Goal: Information Seeking & Learning: Learn about a topic

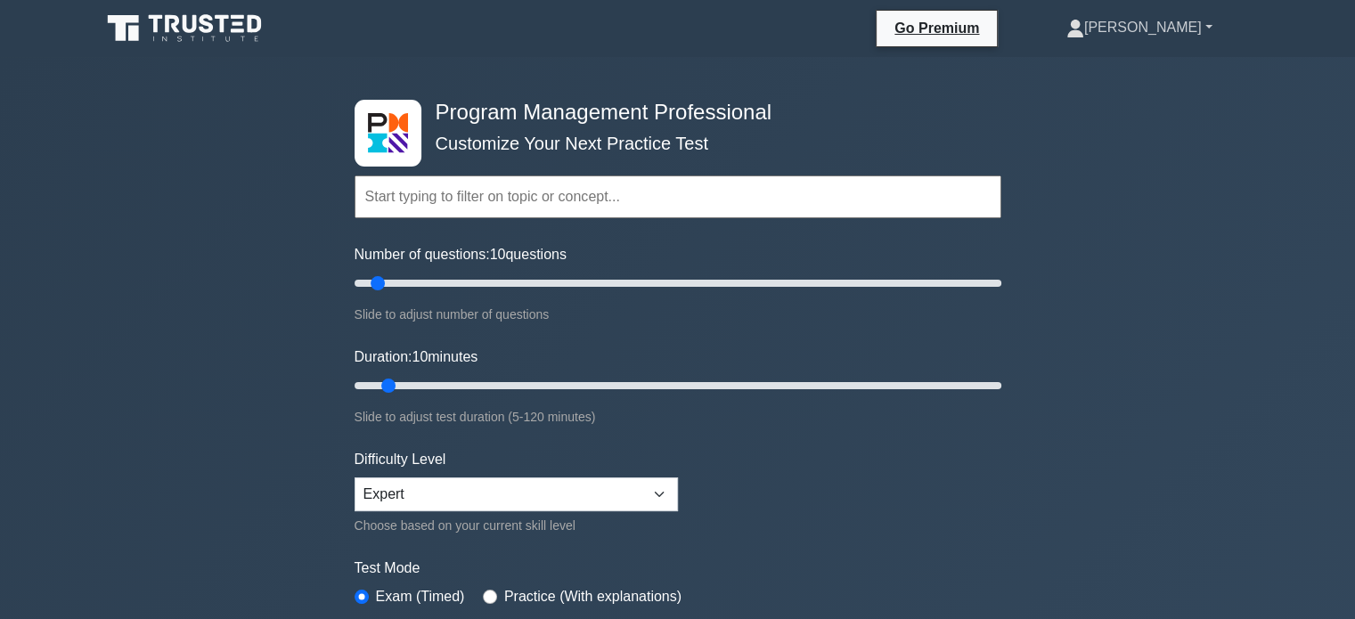
click at [1172, 41] on link "[PERSON_NAME]" at bounding box center [1140, 28] width 232 height 36
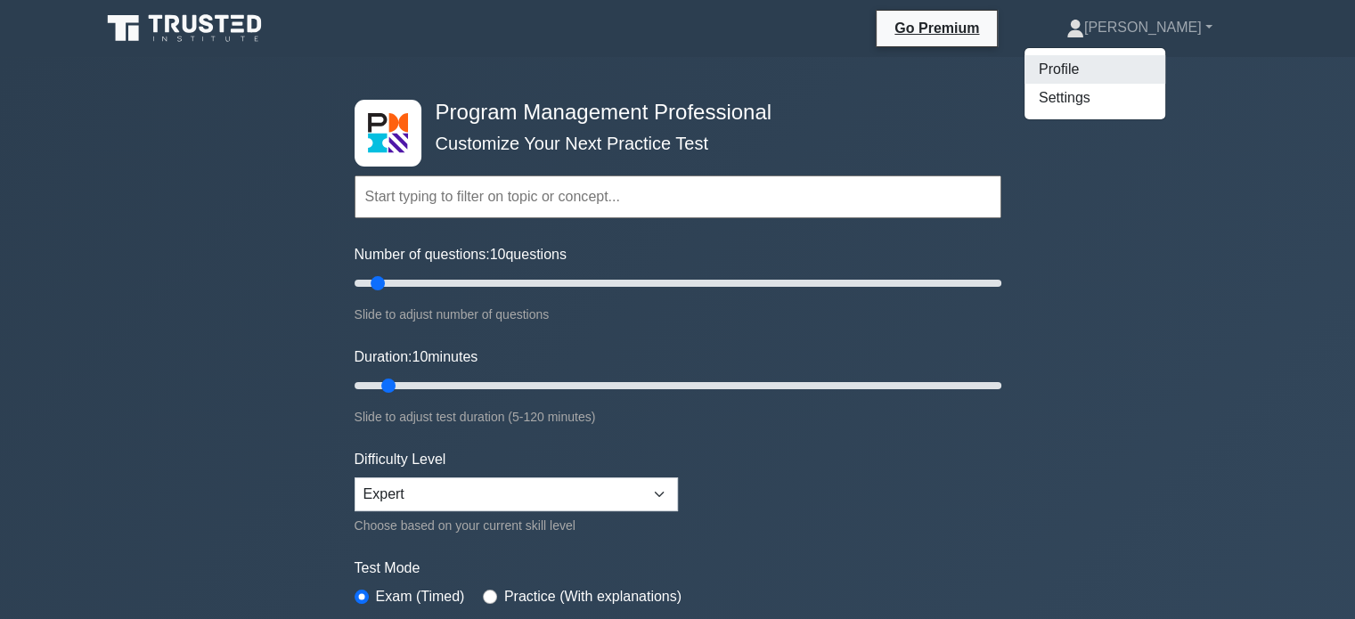
click at [1155, 64] on link "Profile" at bounding box center [1094, 69] width 141 height 29
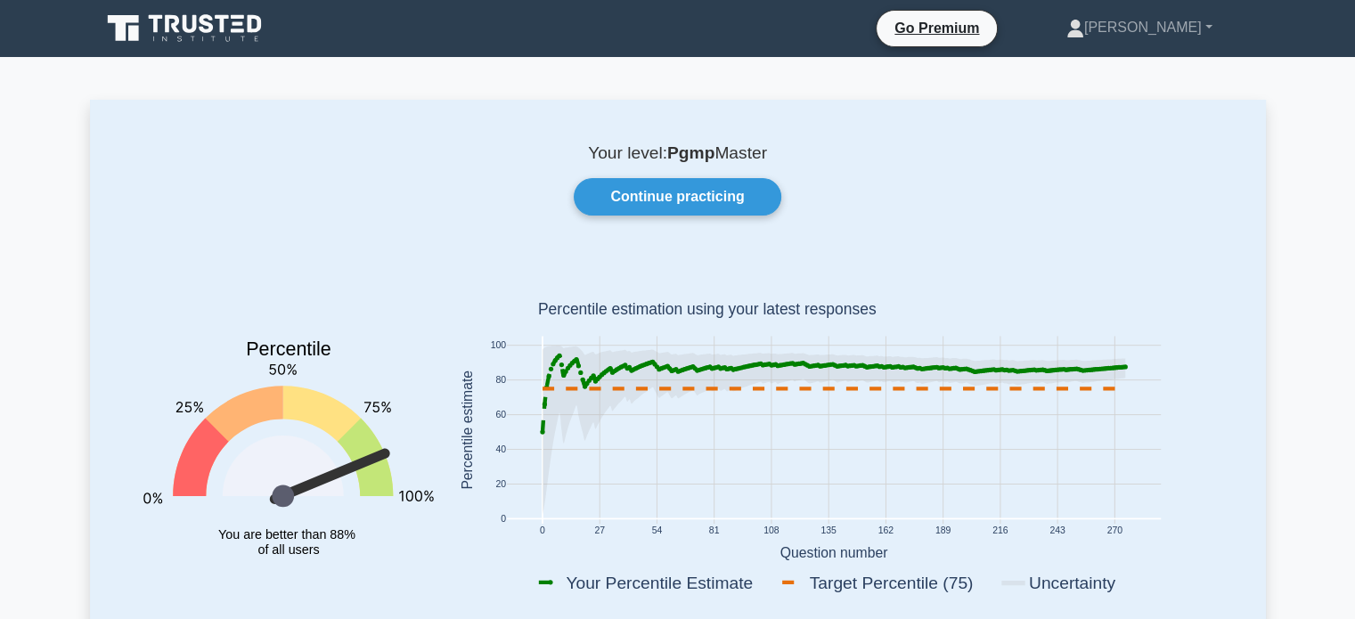
click at [584, 388] on icon at bounding box center [584, 387] width 4 height 4
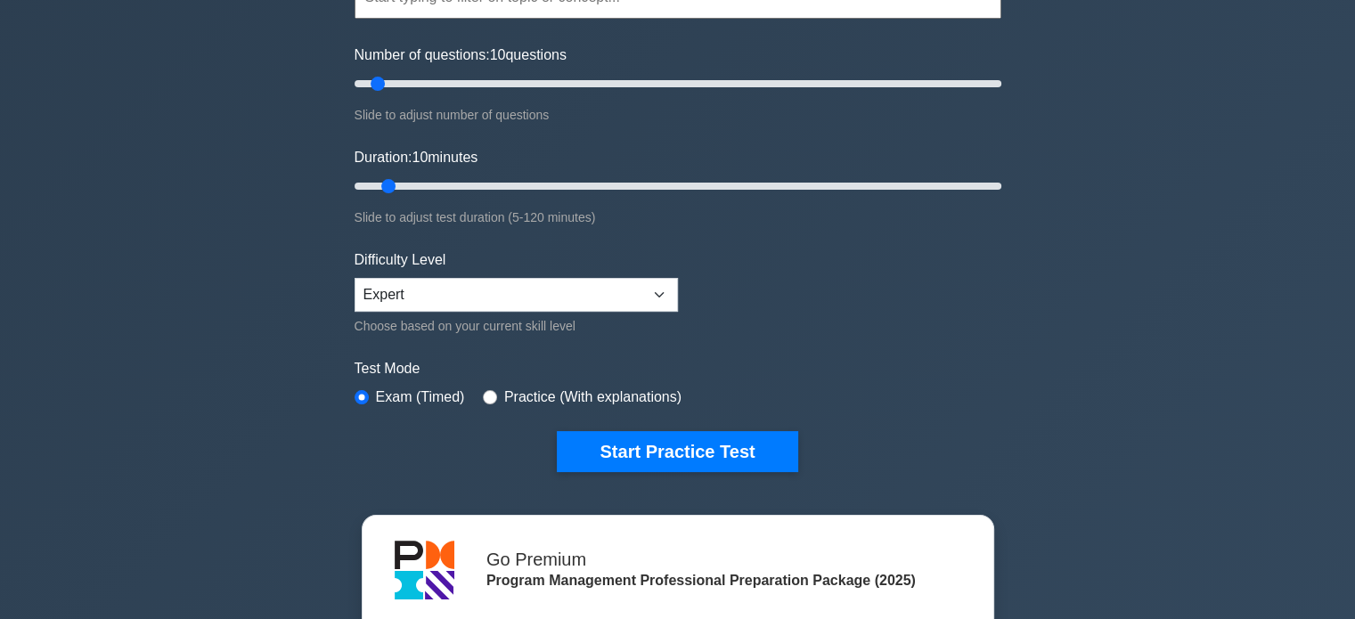
scroll to position [240, 0]
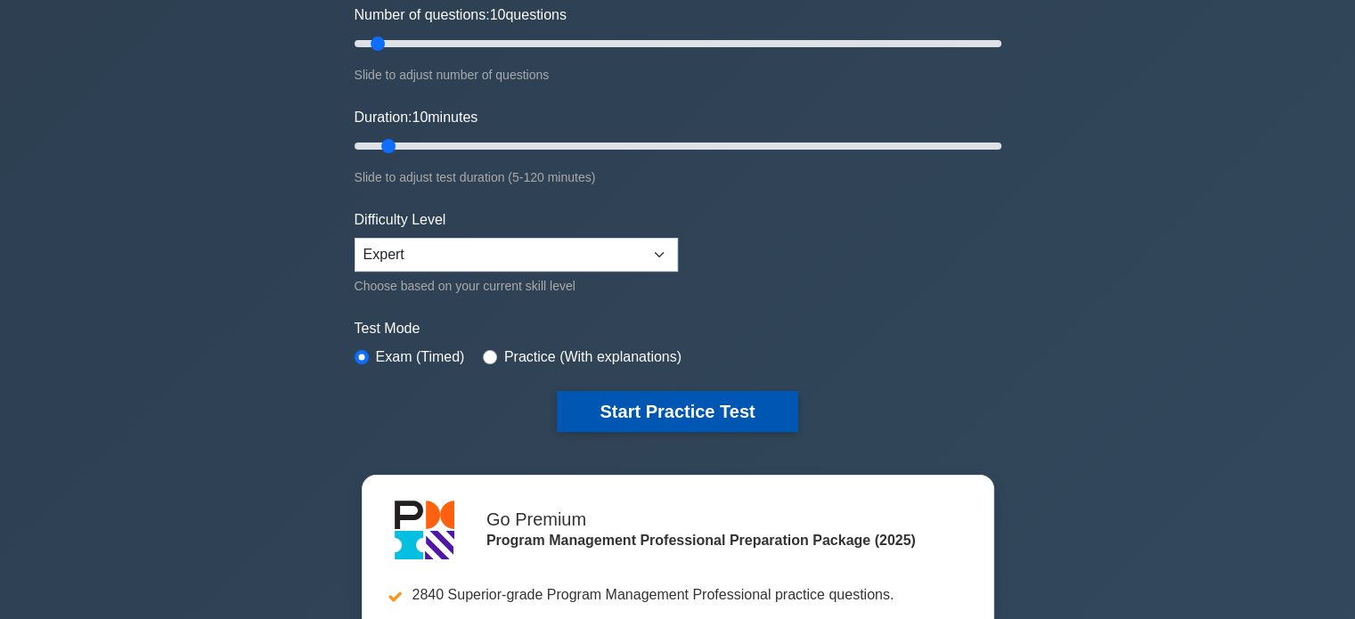
click at [660, 408] on button "Start Practice Test" at bounding box center [677, 411] width 241 height 41
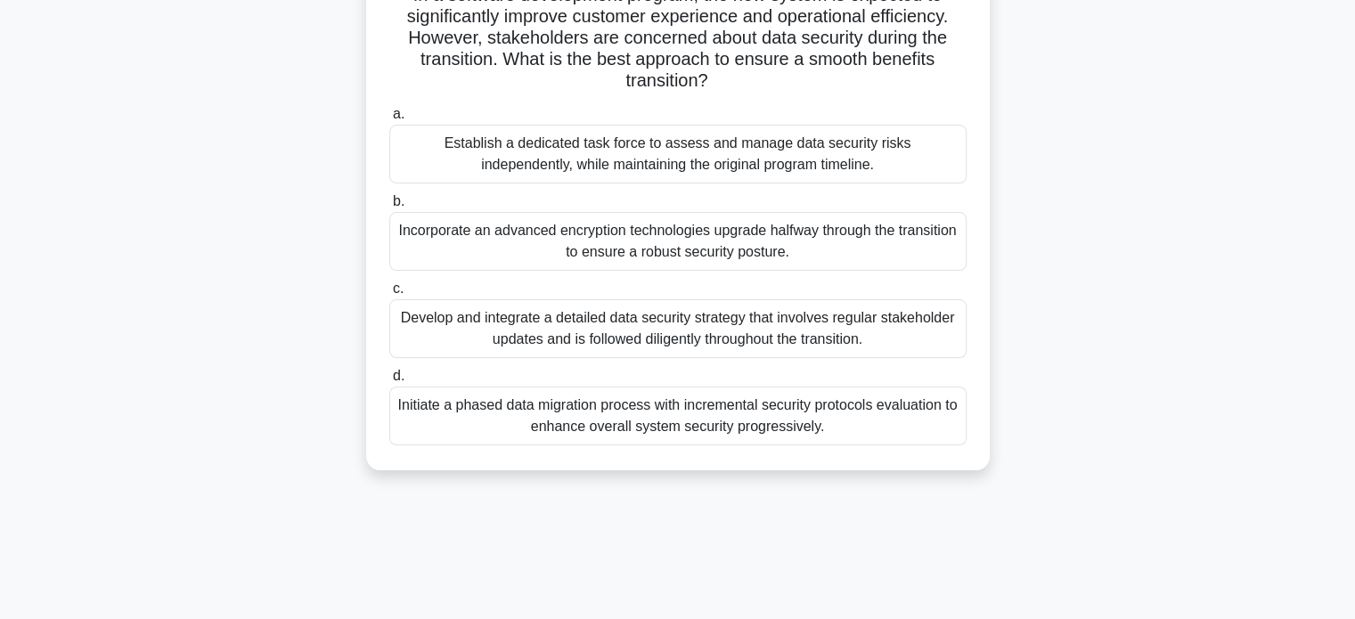
scroll to position [150, 0]
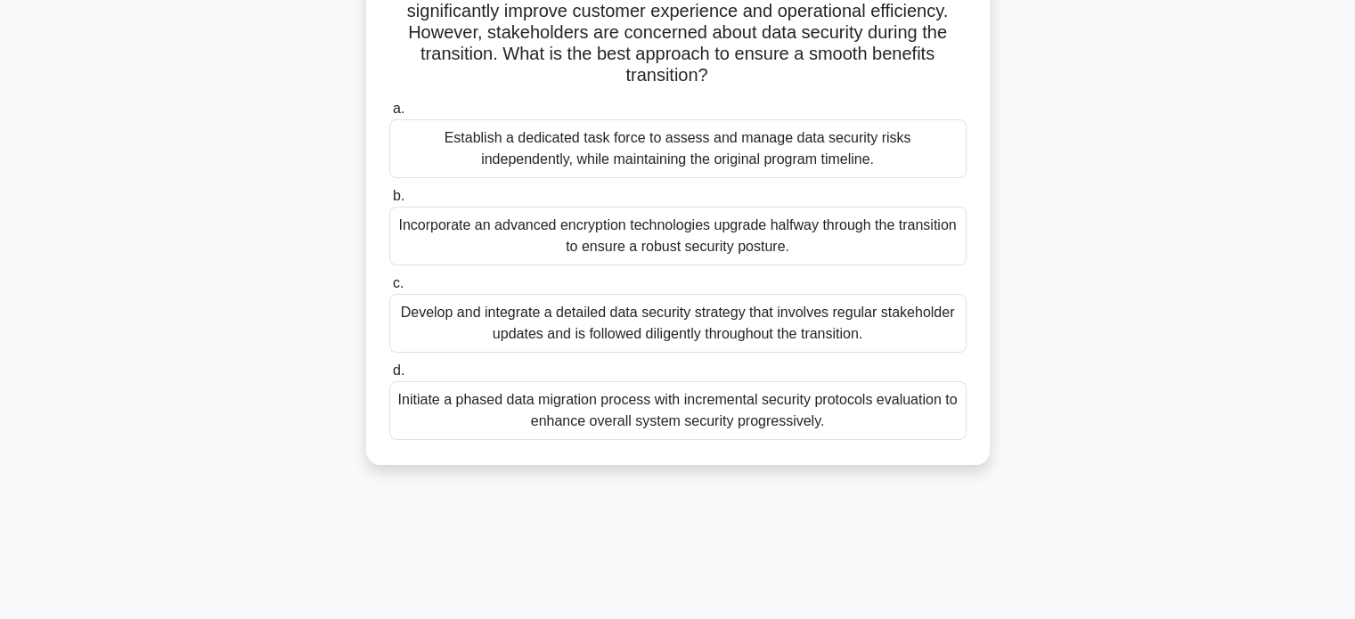
click at [789, 321] on div "Develop and integrate a detailed data security strategy that involves regular s…" at bounding box center [677, 323] width 577 height 59
click at [389, 290] on input "c. Develop and integrate a detailed data security strategy that involves regula…" at bounding box center [389, 284] width 0 height 12
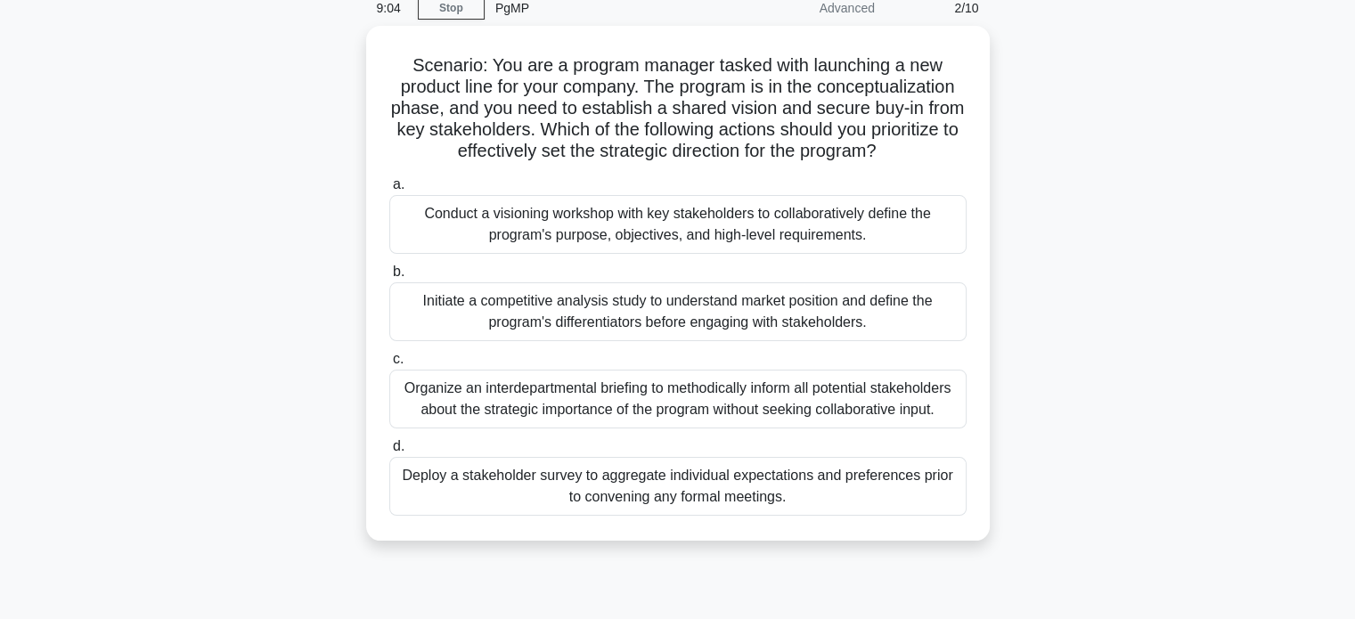
scroll to position [90, 0]
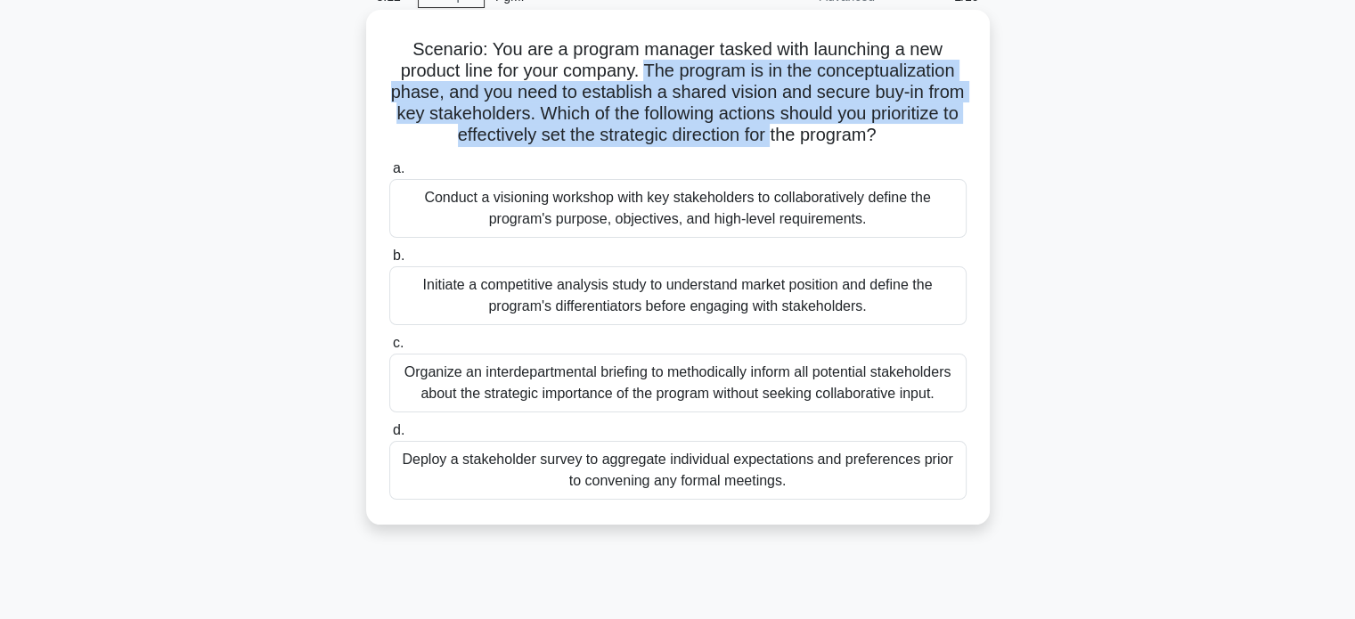
drag, startPoint x: 649, startPoint y: 66, endPoint x: 820, endPoint y: 136, distance: 185.8
click at [820, 136] on h5 "Scenario: You are a program manager tasked with launching a new product line fo…" at bounding box center [678, 92] width 581 height 109
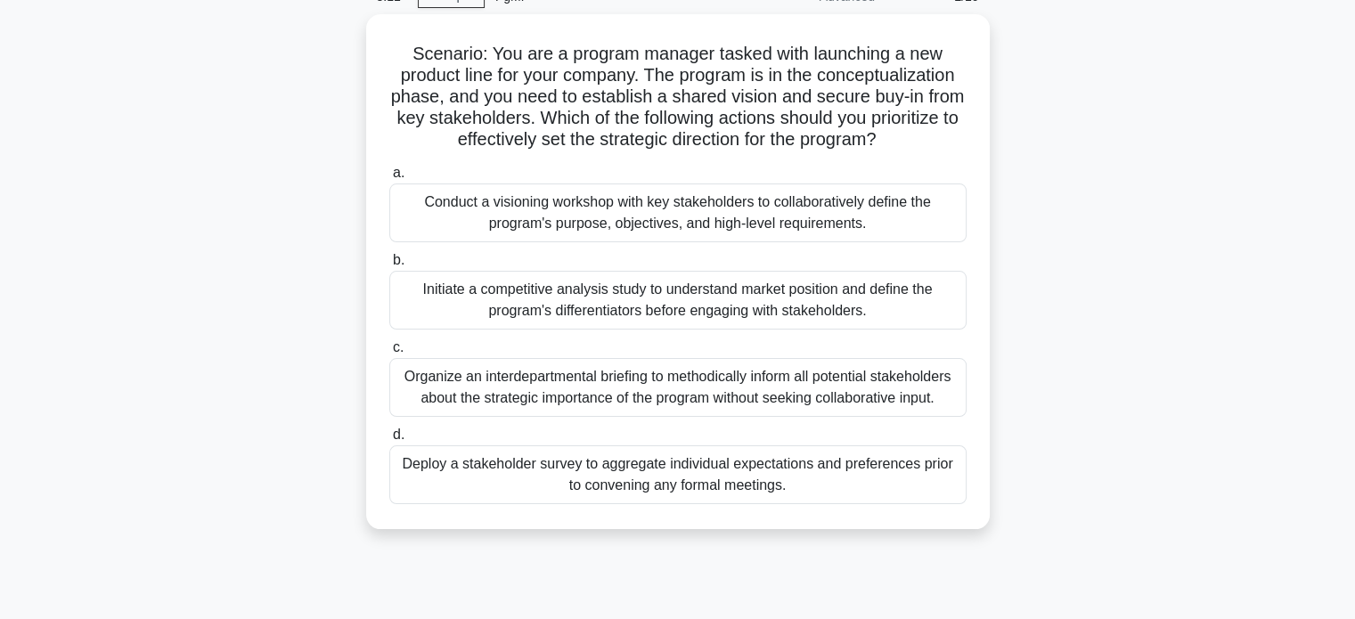
click at [1058, 139] on div "Scenario: You are a program manager tasked with launching a new product line fo…" at bounding box center [678, 282] width 1176 height 536
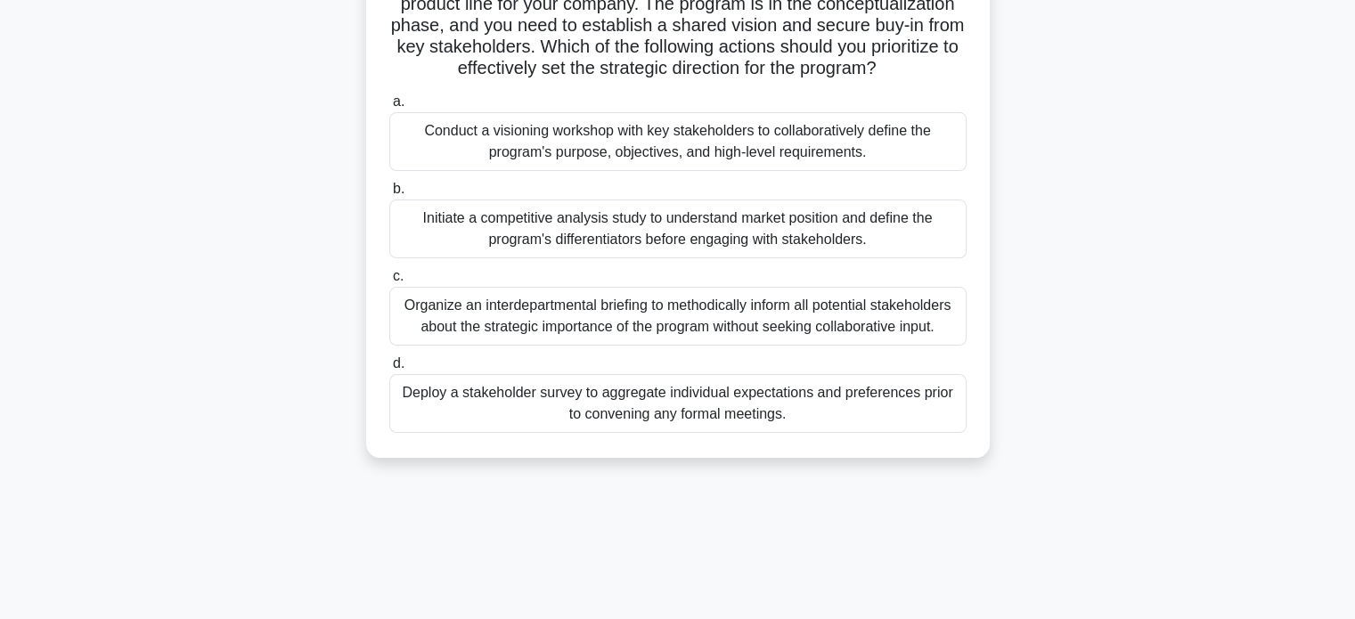
scroll to position [167, 0]
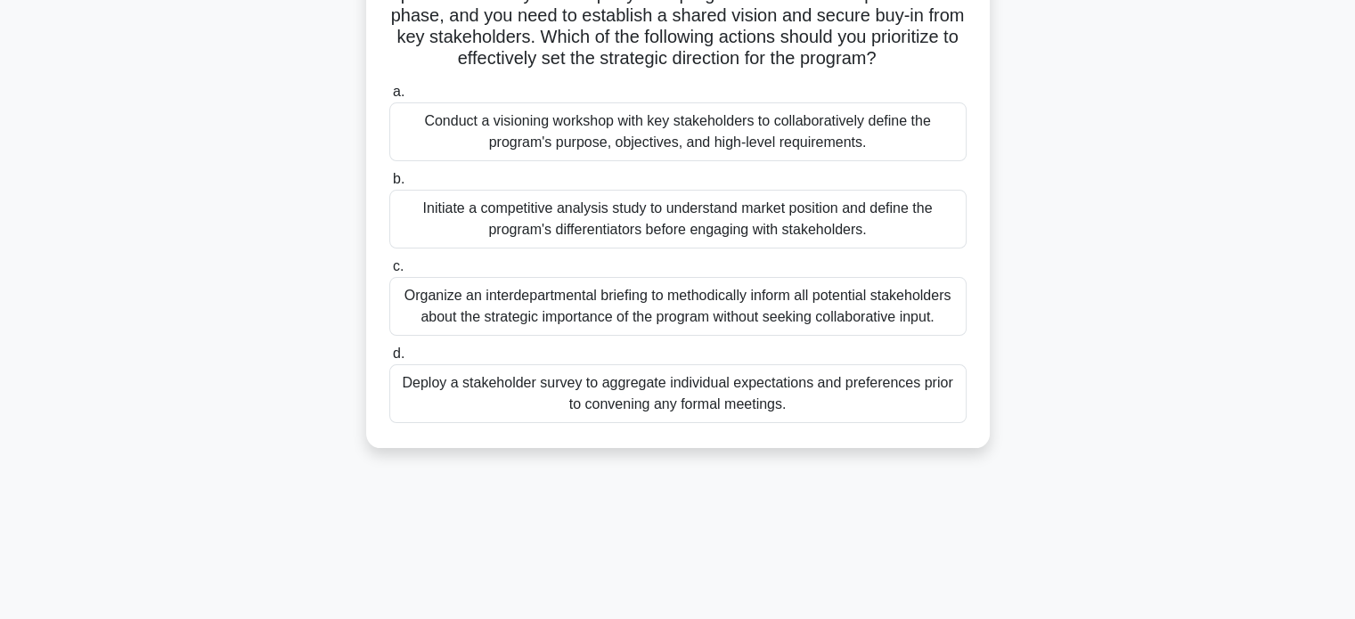
click at [848, 137] on div "Conduct a visioning workshop with key stakeholders to collaboratively define th…" at bounding box center [677, 131] width 577 height 59
click at [389, 98] on input "a. Conduct a visioning workshop with key stakeholders to collaboratively define…" at bounding box center [389, 92] width 0 height 12
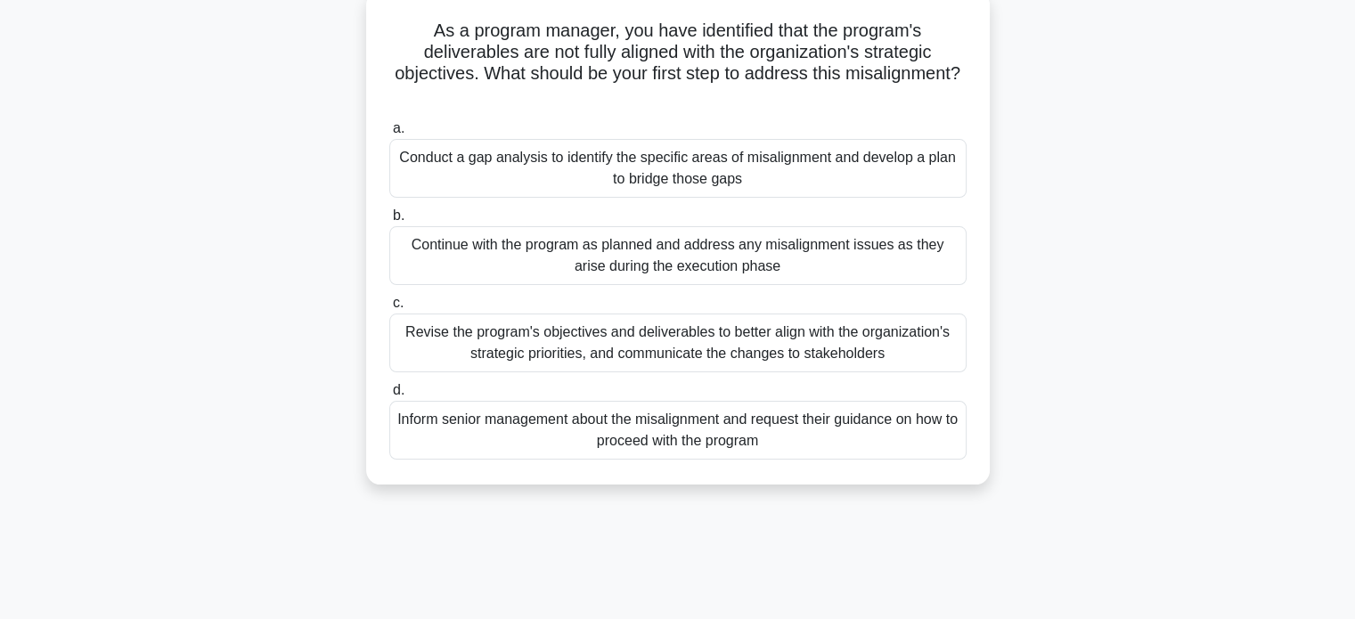
scroll to position [114, 0]
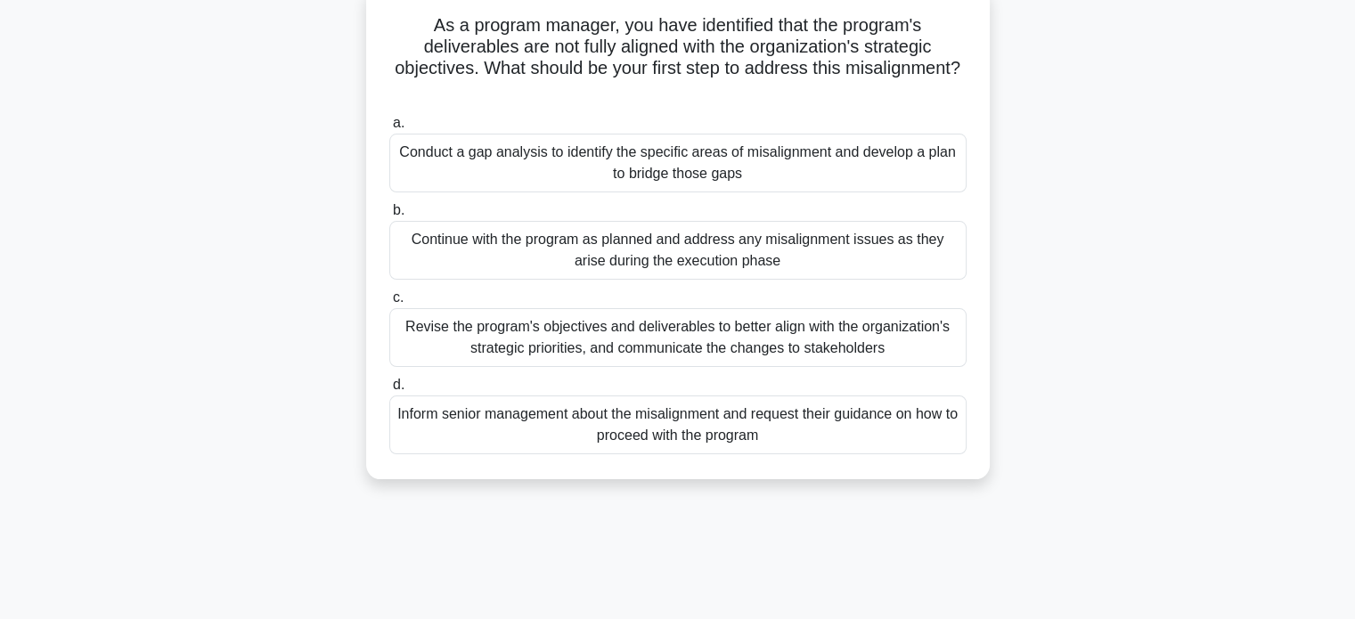
click at [829, 170] on div "Conduct a gap analysis to identify the specific areas of misalignment and devel…" at bounding box center [677, 163] width 577 height 59
click at [389, 129] on input "a. Conduct a gap analysis to identify the specific areas of misalignment and de…" at bounding box center [389, 124] width 0 height 12
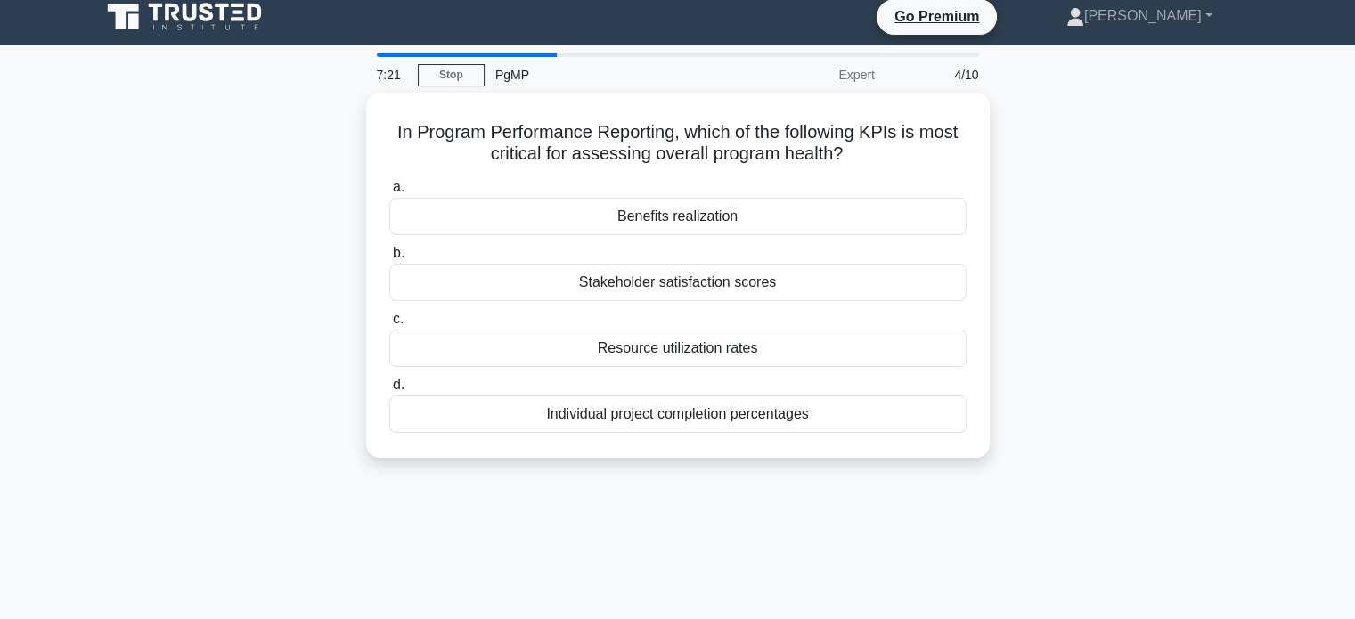
scroll to position [0, 0]
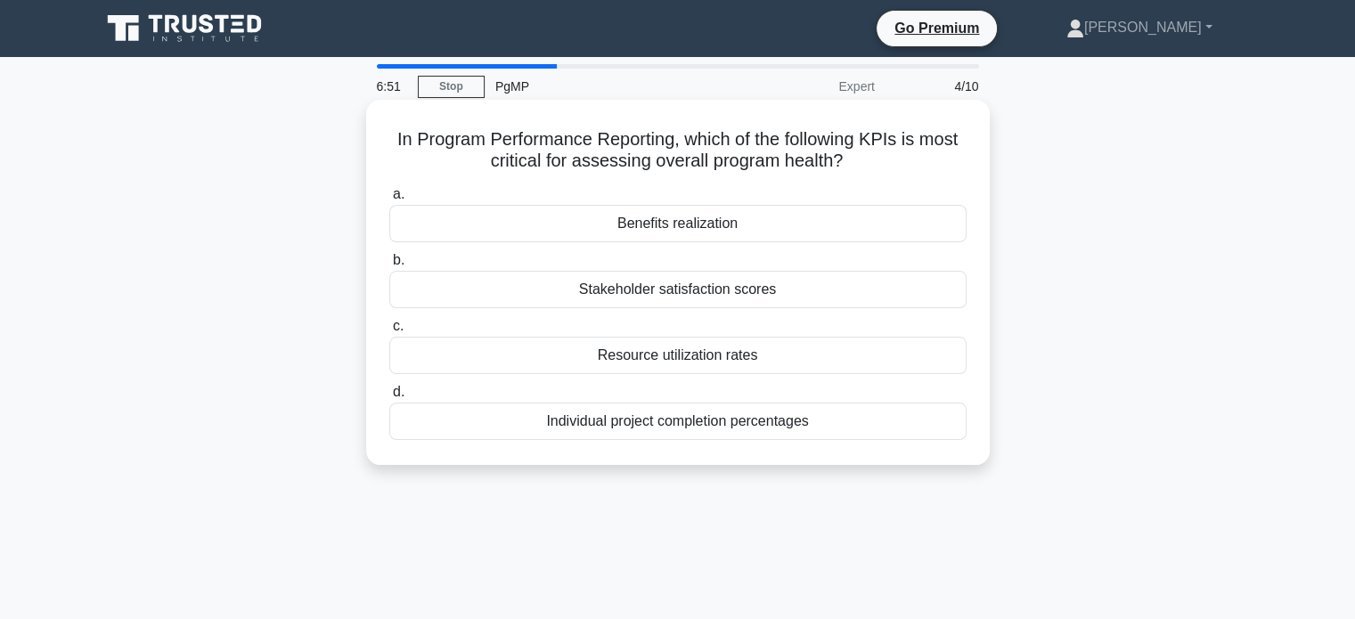
click at [912, 233] on div "Benefits realization" at bounding box center [677, 223] width 577 height 37
click at [389, 200] on input "a. Benefits realization" at bounding box center [389, 195] width 0 height 12
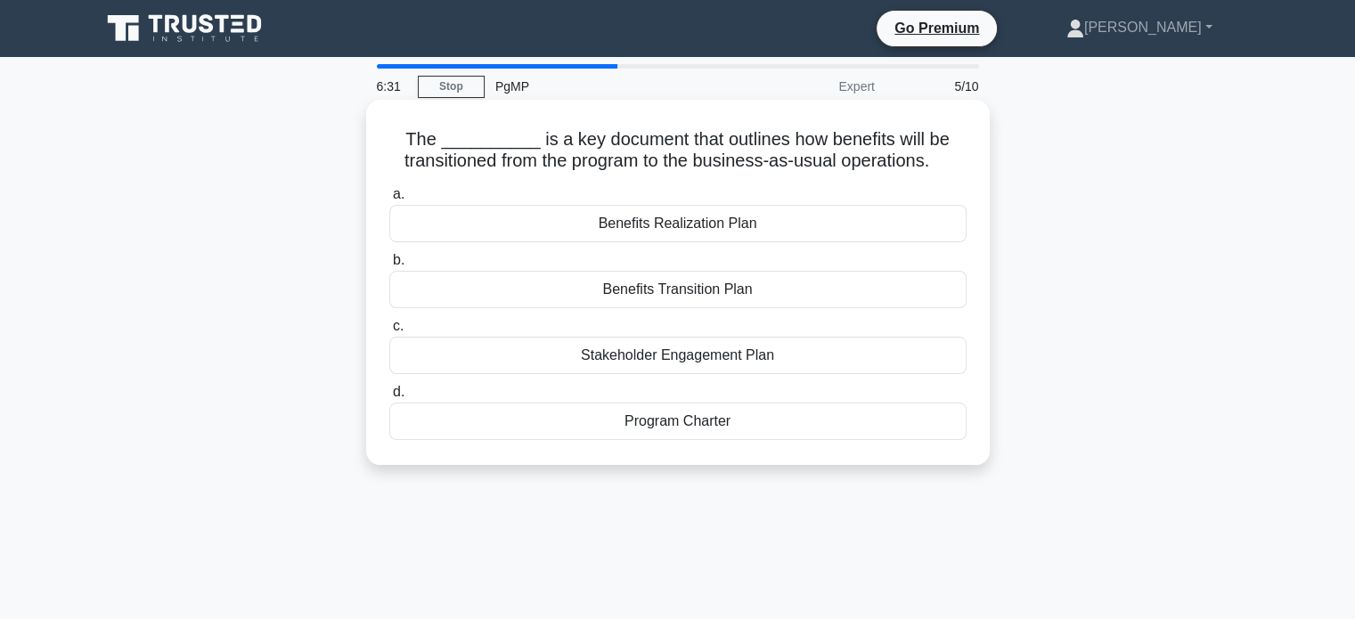
click at [865, 294] on div "Benefits Transition Plan" at bounding box center [677, 289] width 577 height 37
click at [389, 266] on input "b. Benefits Transition Plan" at bounding box center [389, 261] width 0 height 12
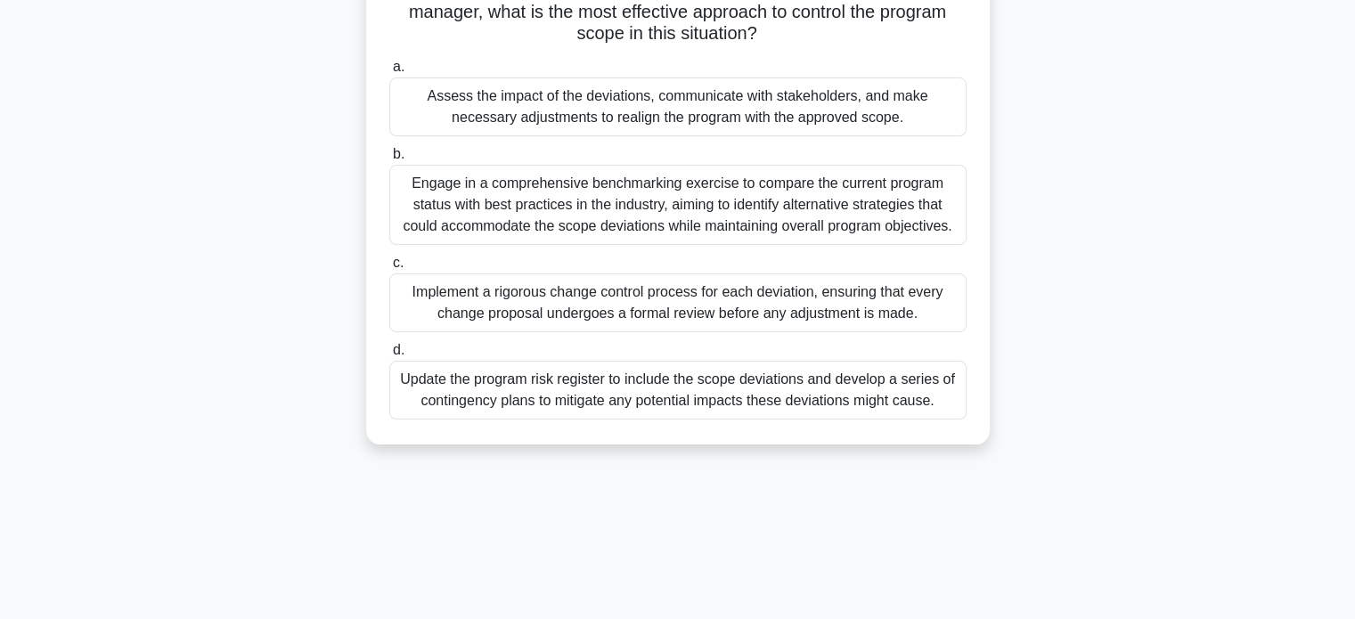
scroll to position [178, 0]
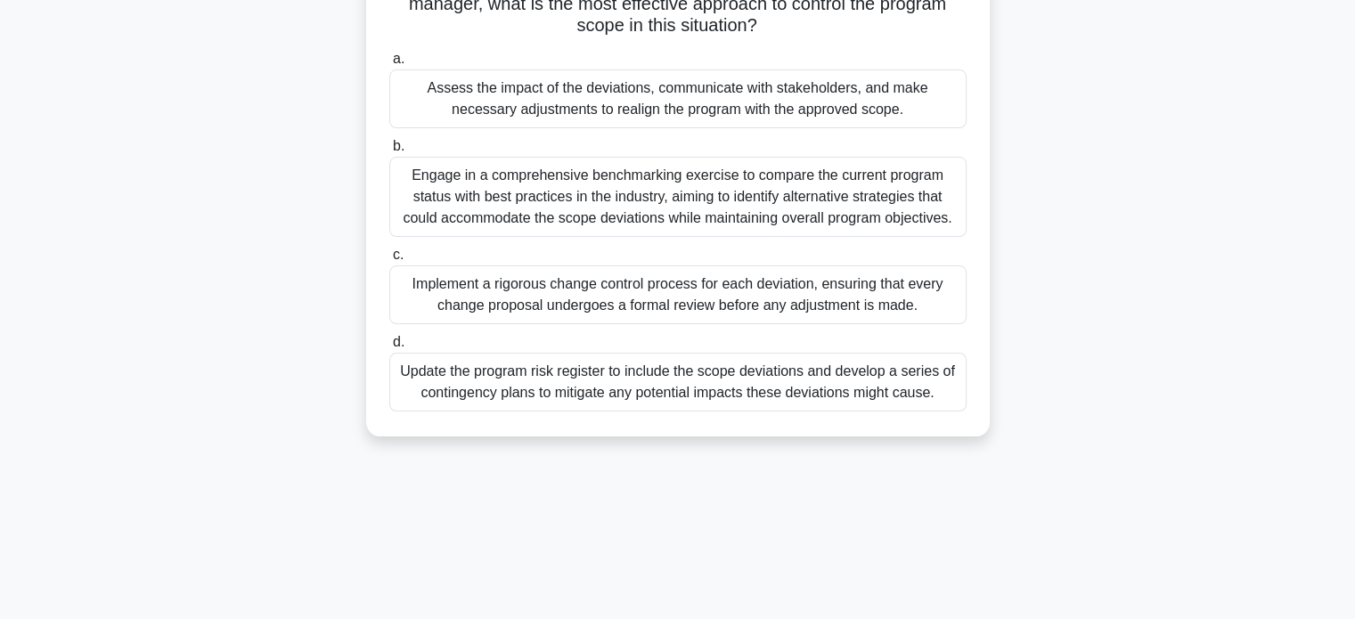
click at [894, 301] on div "Implement a rigorous change control process for each deviation, ensuring that e…" at bounding box center [677, 294] width 577 height 59
click at [389, 261] on input "c. Implement a rigorous change control process for each deviation, ensuring tha…" at bounding box center [389, 255] width 0 height 12
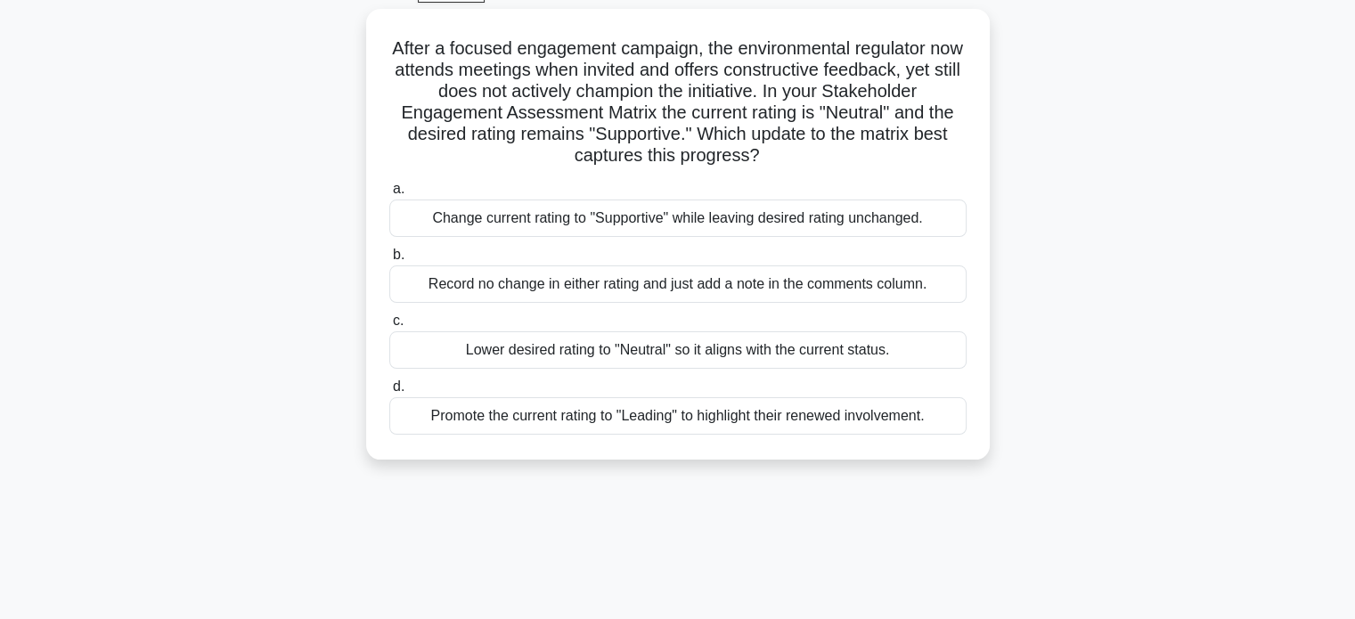
scroll to position [104, 0]
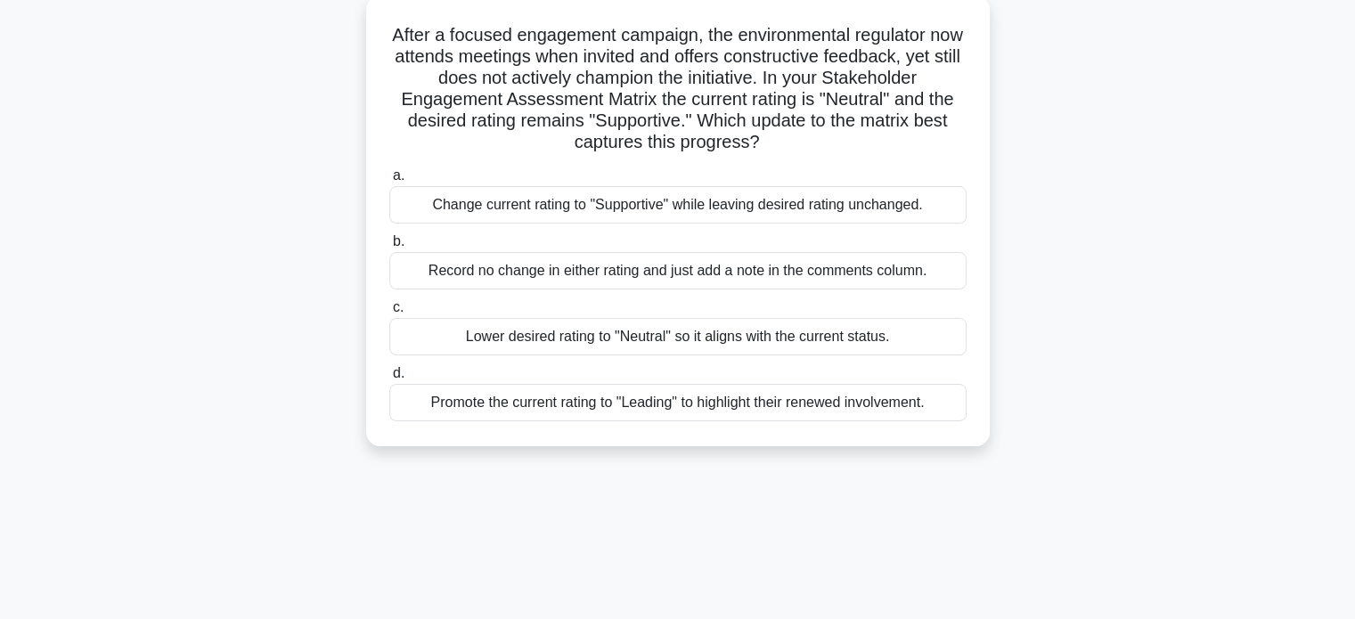
click at [837, 203] on div "Change current rating to "Supportive" while leaving desired rating unchanged." at bounding box center [677, 204] width 577 height 37
click at [389, 182] on input "a. Change current rating to "Supportive" while leaving desired rating unchanged." at bounding box center [389, 176] width 0 height 12
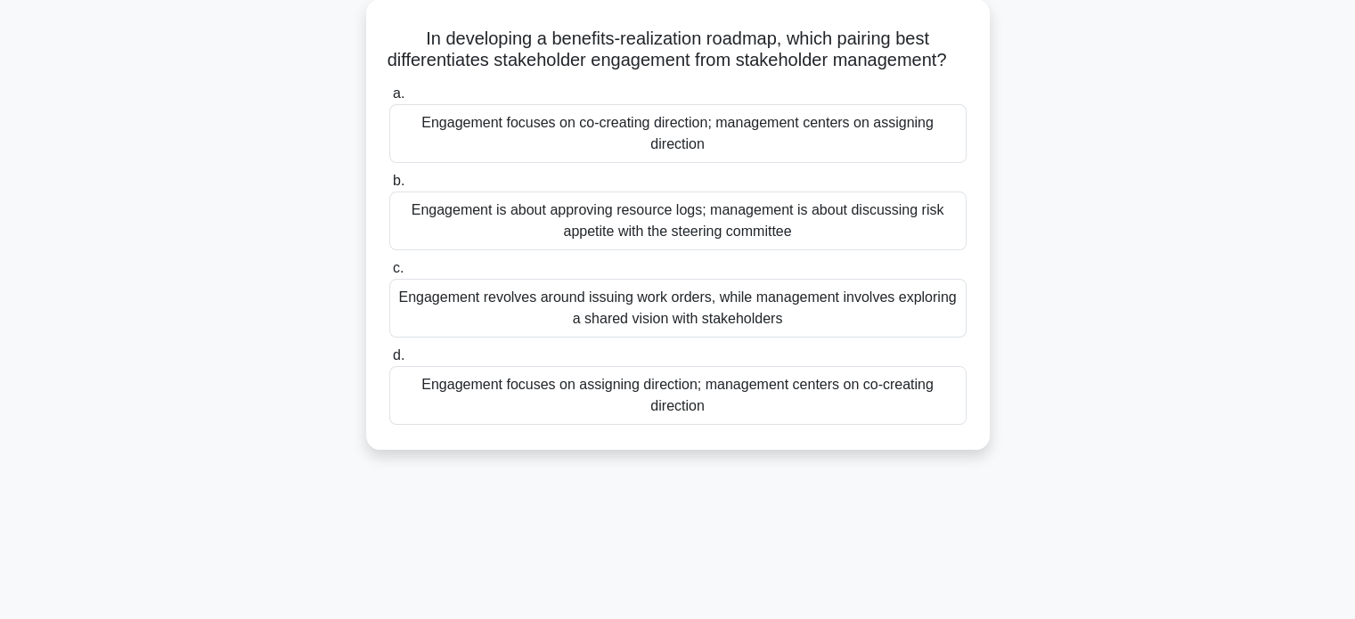
scroll to position [103, 0]
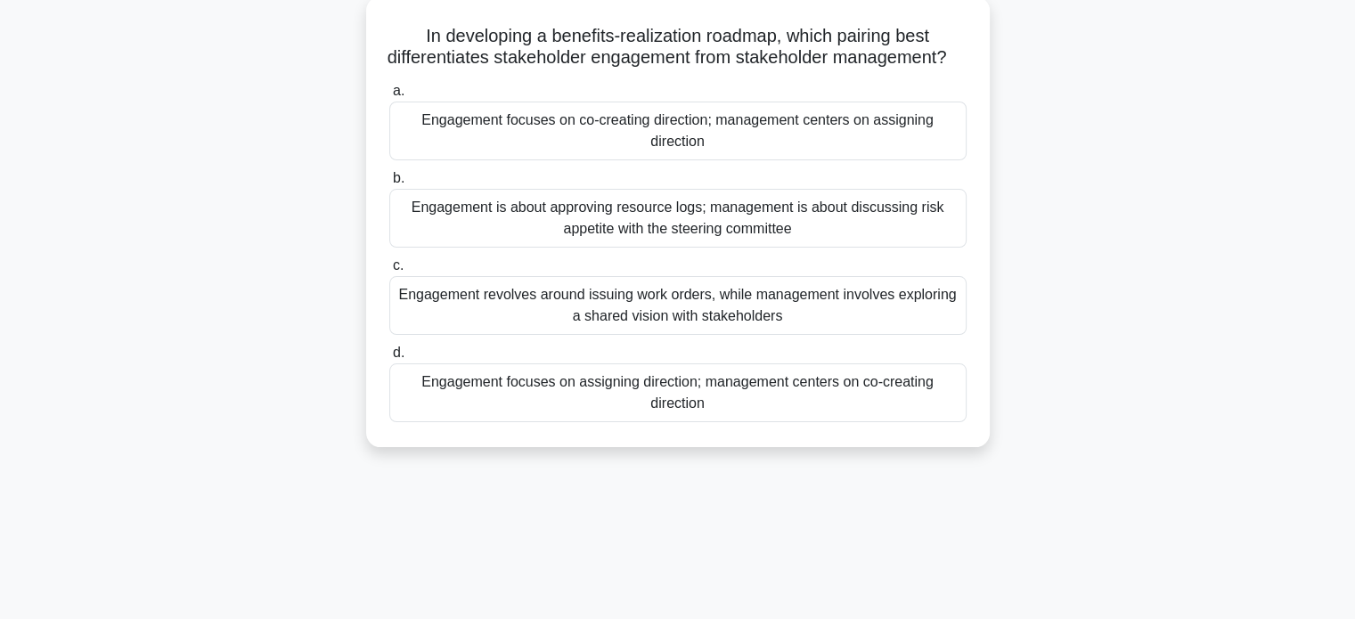
click at [730, 138] on div "Engagement focuses on co-creating direction; management centers on assigning di…" at bounding box center [677, 131] width 577 height 59
click at [389, 97] on input "a. Engagement focuses on co-creating direction; management centers on assigning…" at bounding box center [389, 92] width 0 height 12
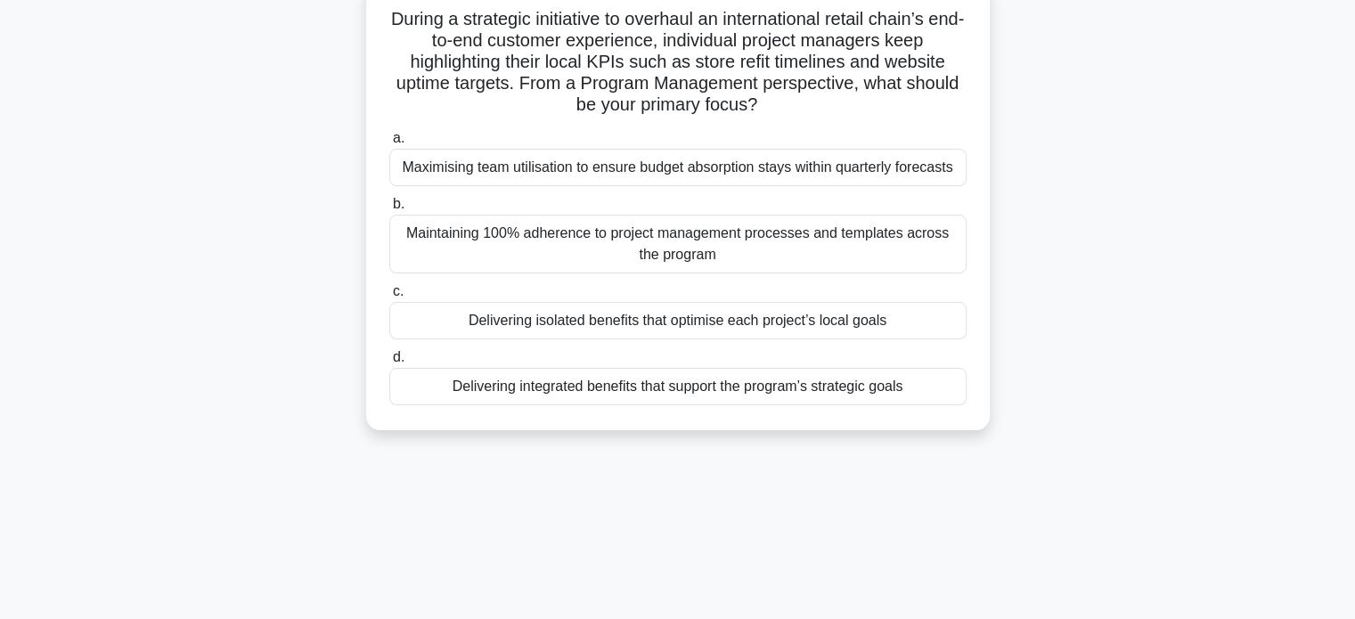
scroll to position [140, 0]
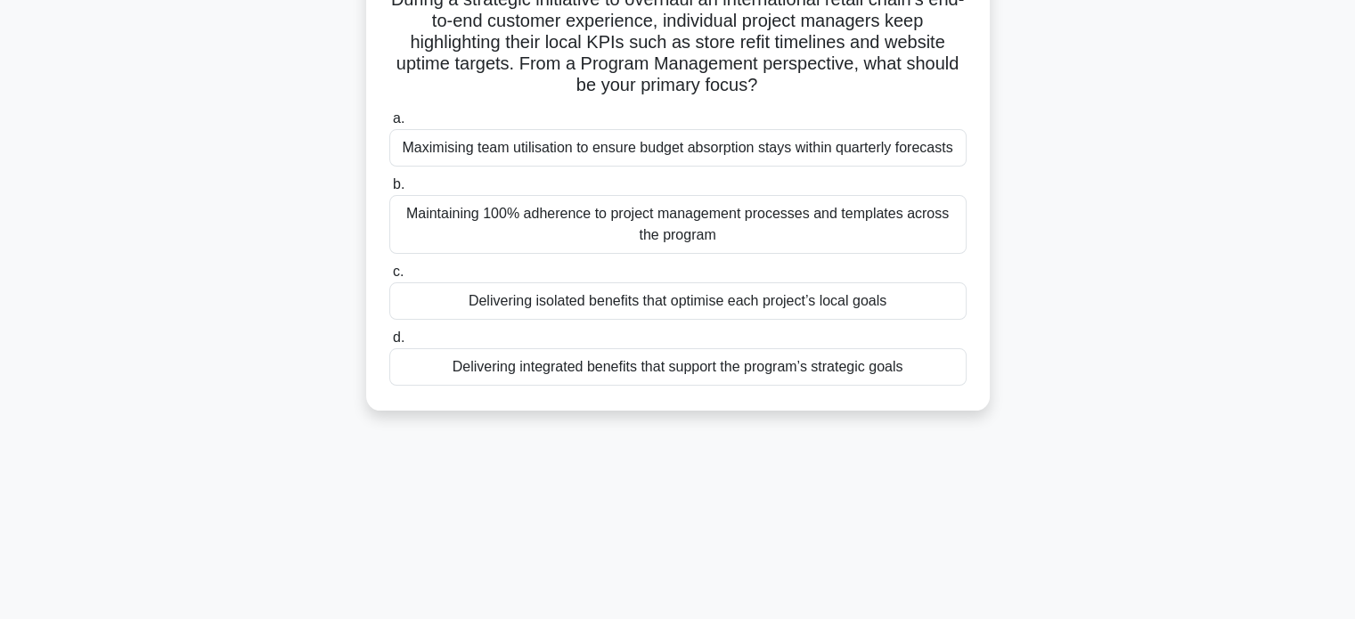
click at [883, 365] on div "Delivering integrated benefits that support the program’s strategic goals" at bounding box center [677, 366] width 577 height 37
click at [389, 344] on input "d. Delivering integrated benefits that support the program’s strategic goals" at bounding box center [389, 338] width 0 height 12
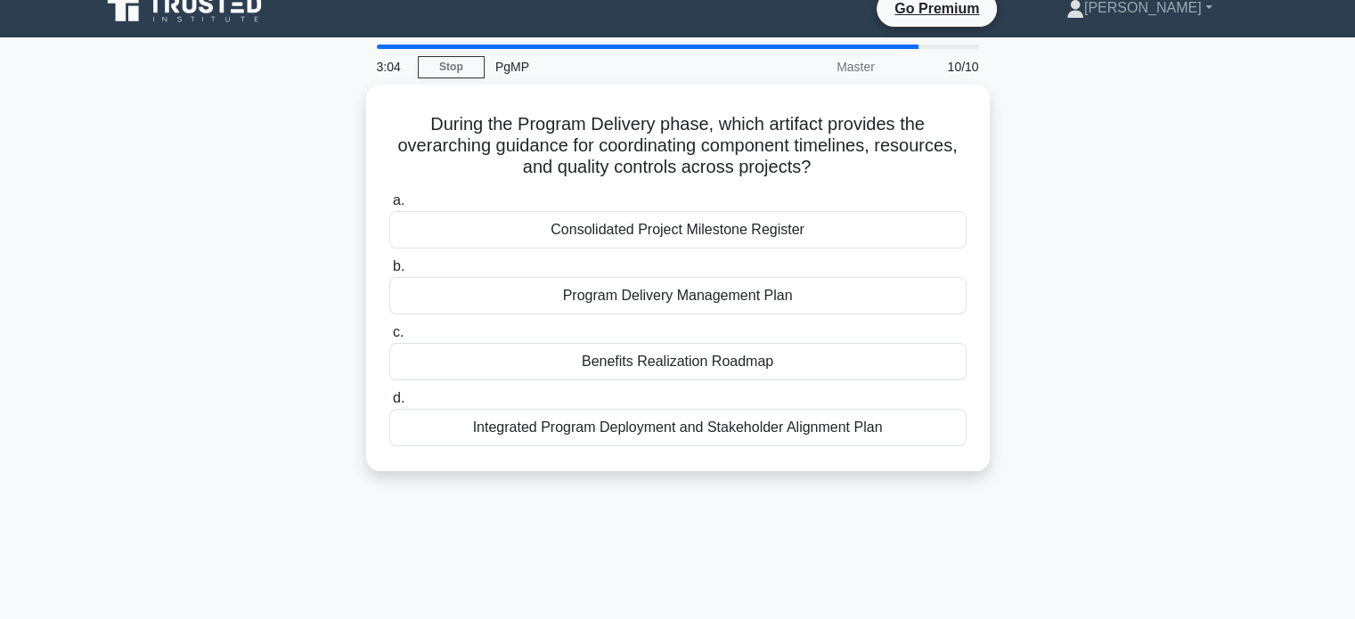
scroll to position [0, 0]
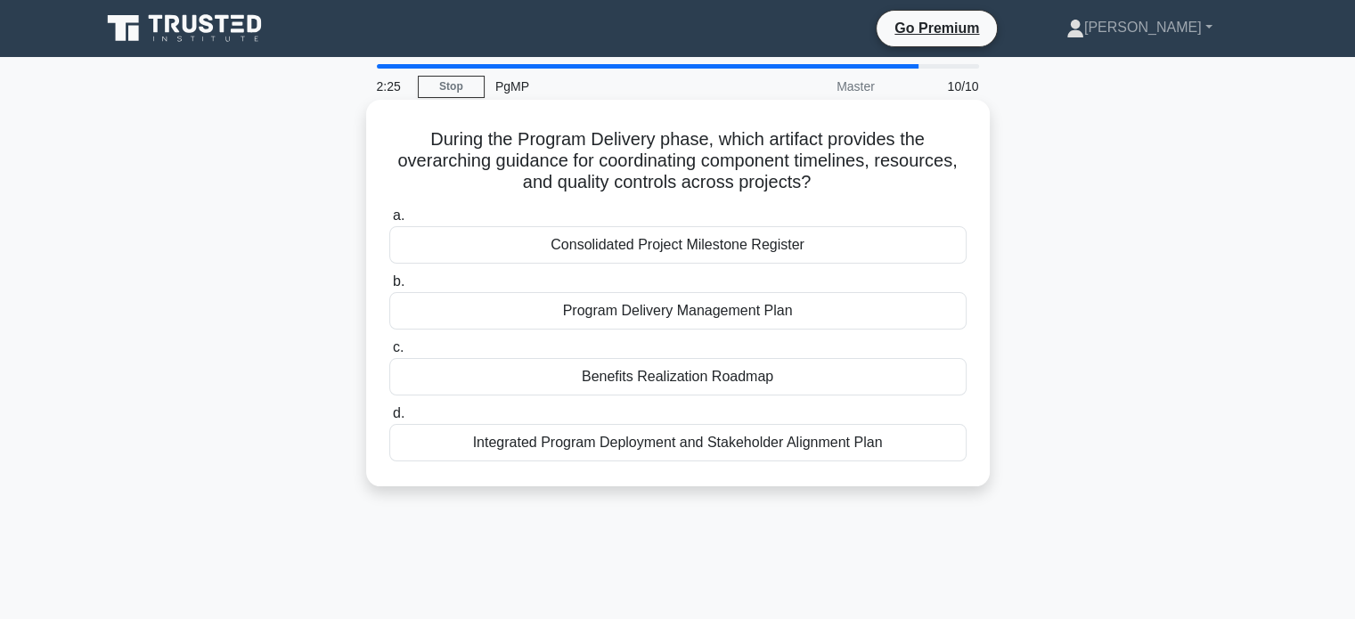
click at [834, 309] on div "Program Delivery Management Plan" at bounding box center [677, 310] width 577 height 37
click at [389, 288] on input "b. Program Delivery Management Plan" at bounding box center [389, 282] width 0 height 12
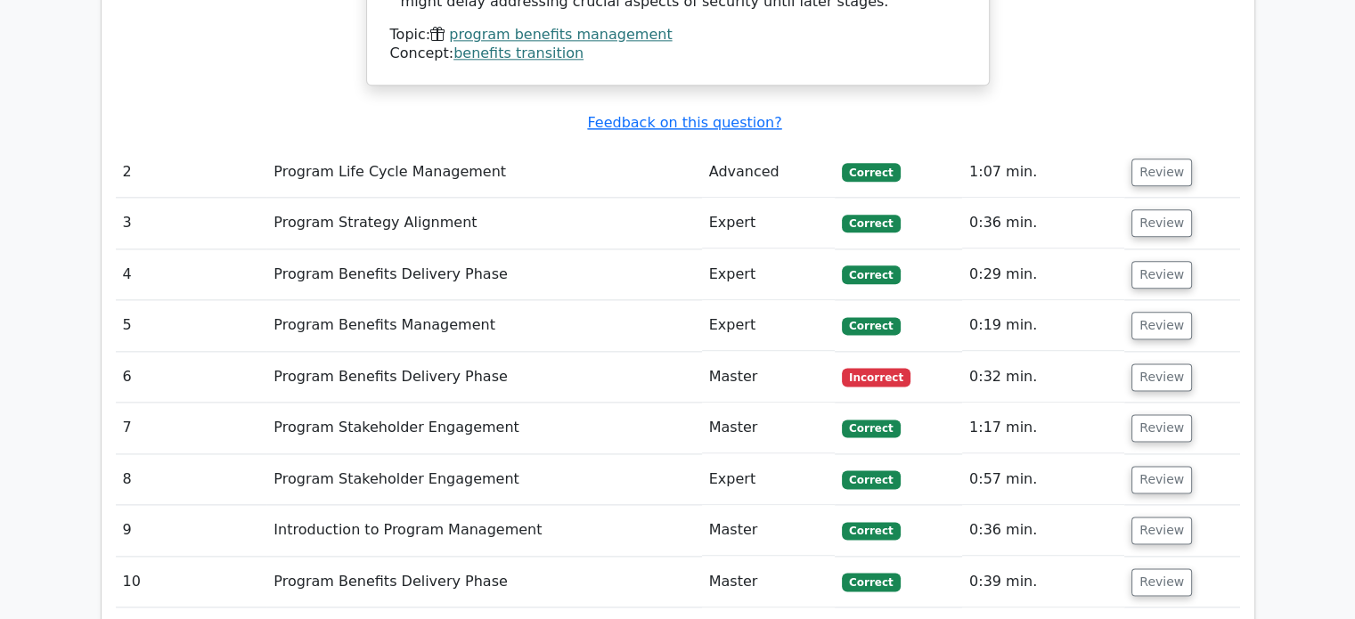
scroll to position [2280, 0]
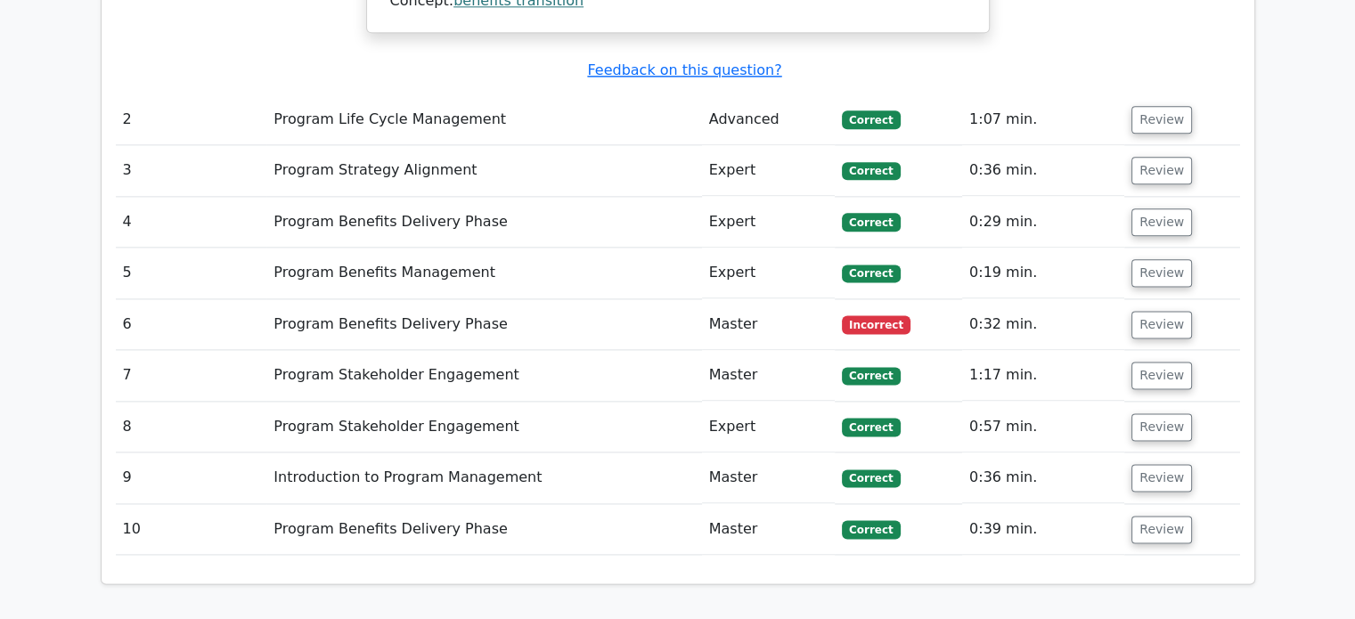
drag, startPoint x: 0, startPoint y: 0, endPoint x: 1367, endPoint y: 461, distance: 1443.2
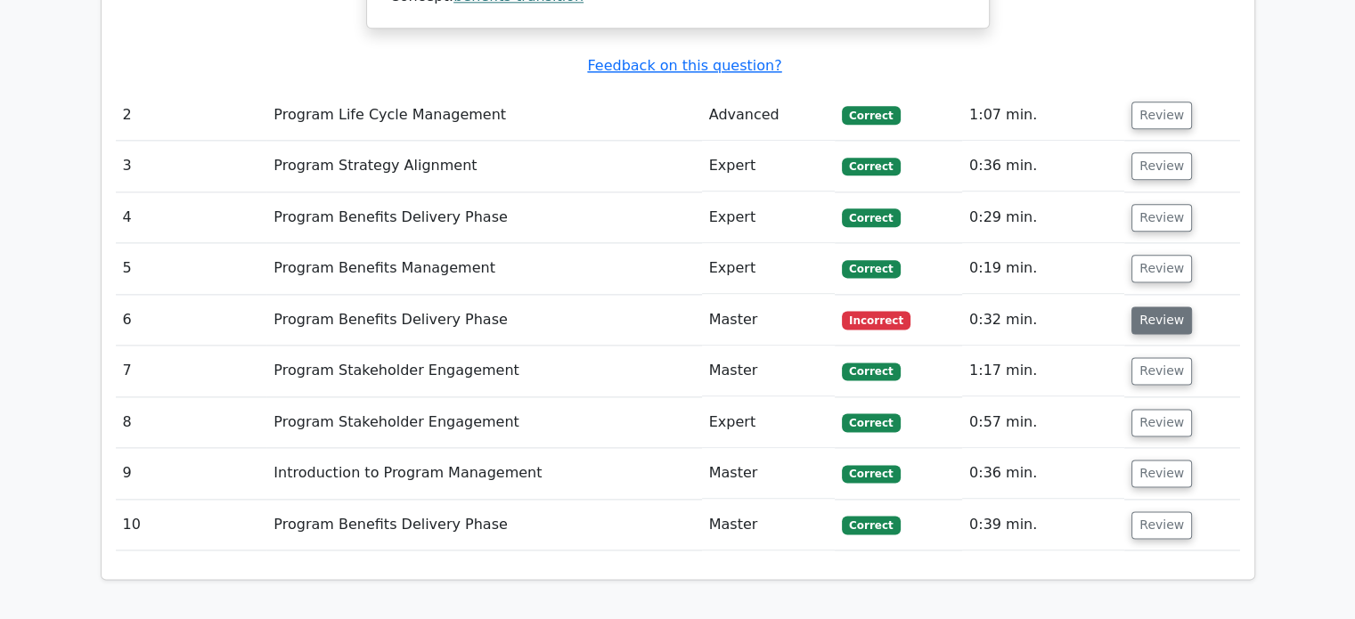
click at [1162, 306] on button "Review" at bounding box center [1161, 320] width 61 height 28
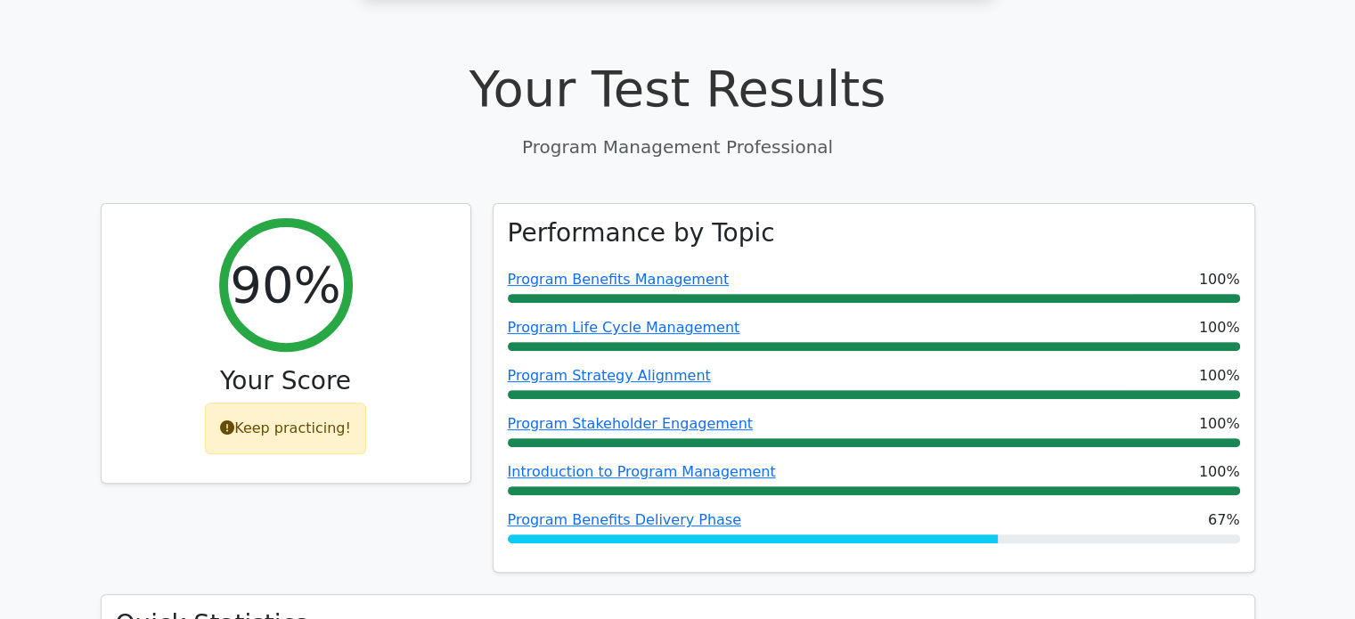
scroll to position [0, 0]
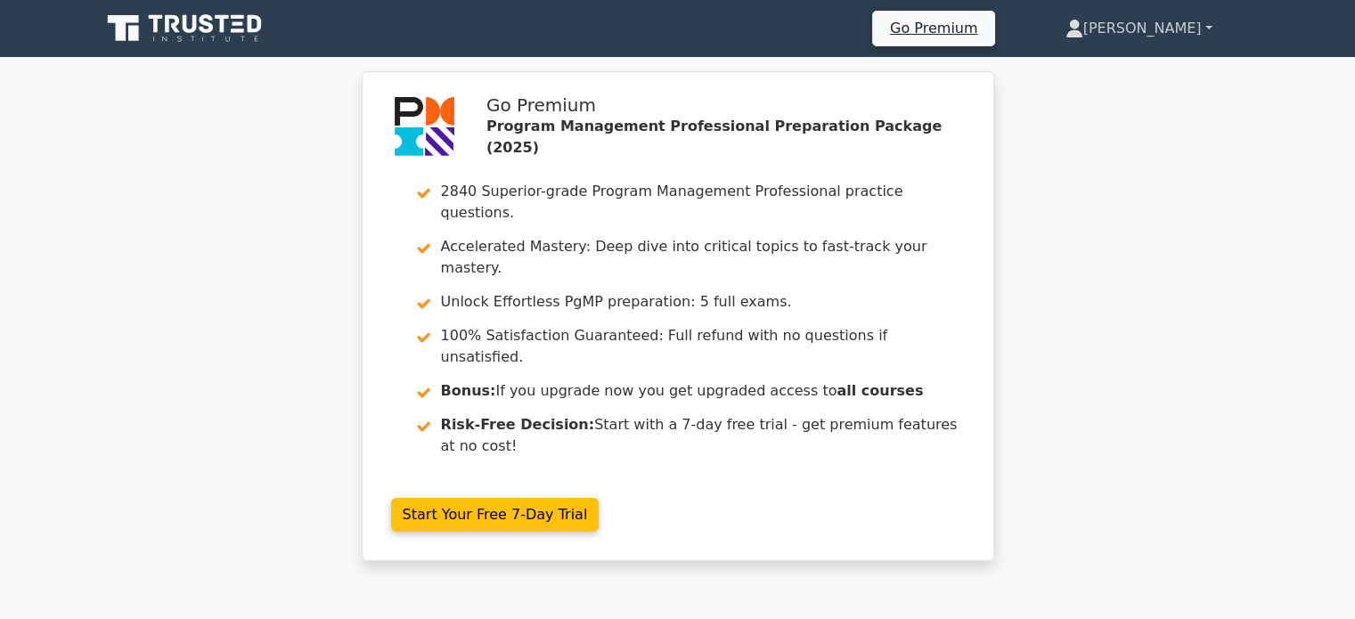
click at [1159, 29] on link "[PERSON_NAME]" at bounding box center [1139, 29] width 233 height 36
click at [1100, 70] on link "Profile" at bounding box center [1094, 70] width 141 height 29
